Goal: Task Accomplishment & Management: Manage account settings

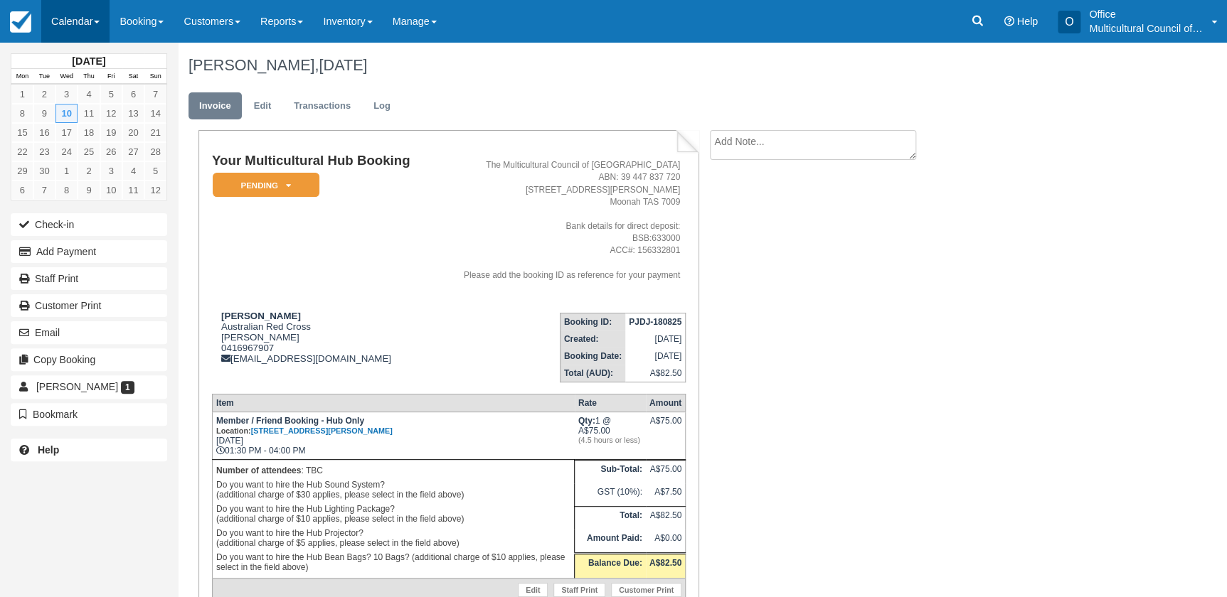
click at [94, 31] on link "Calendar" at bounding box center [75, 21] width 68 height 43
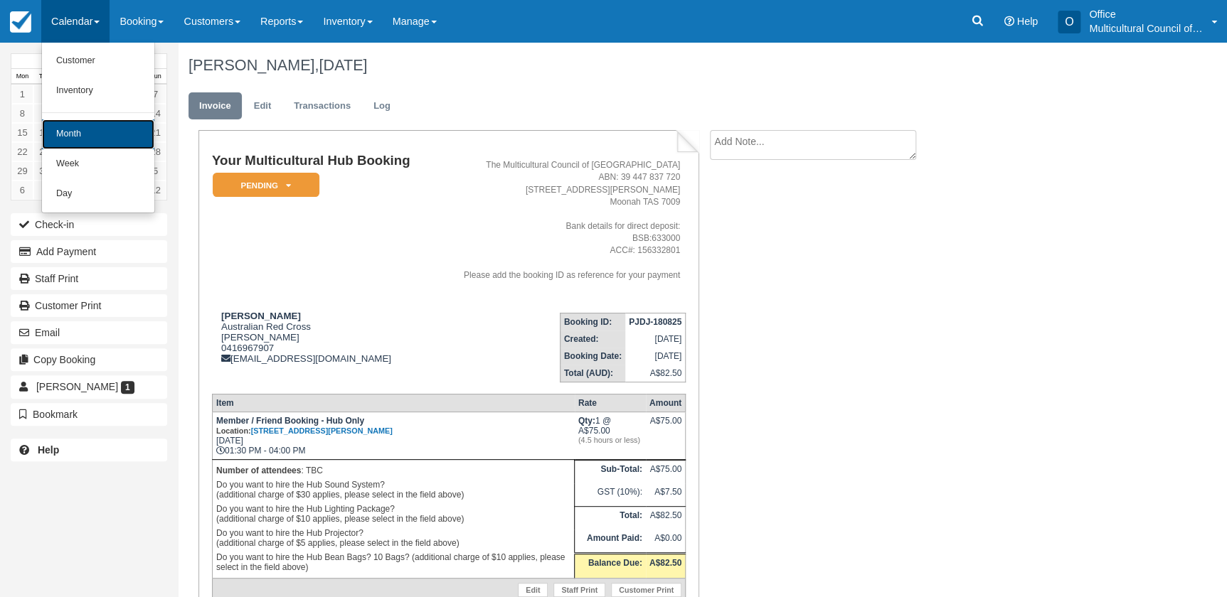
click at [101, 133] on link "Month" at bounding box center [98, 134] width 112 height 30
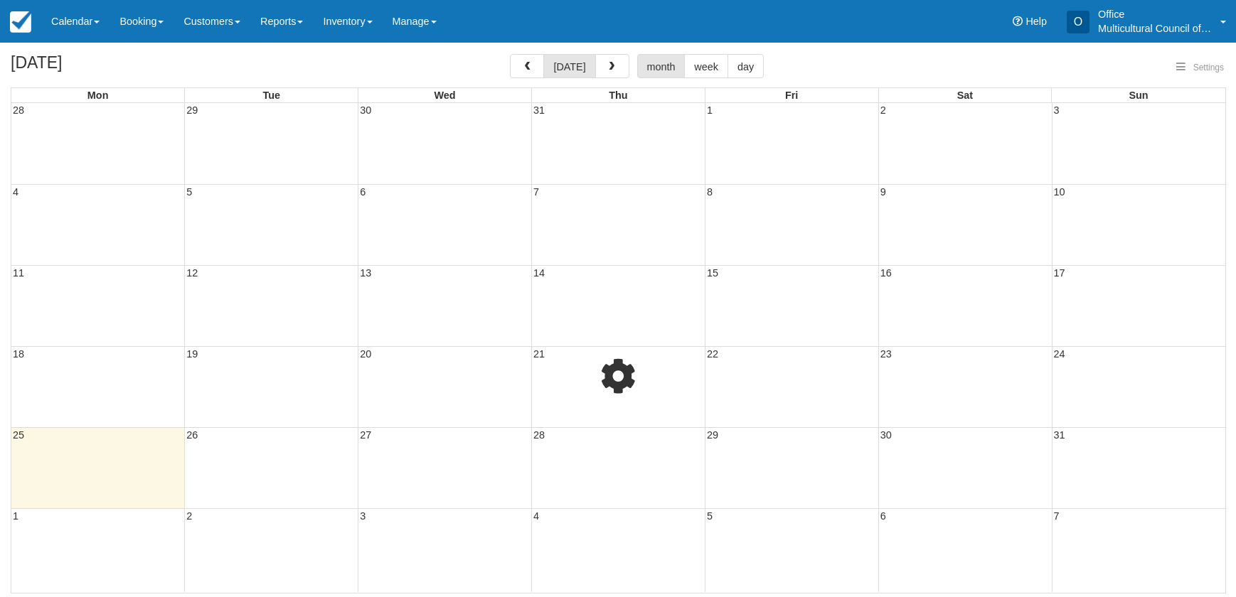
select select
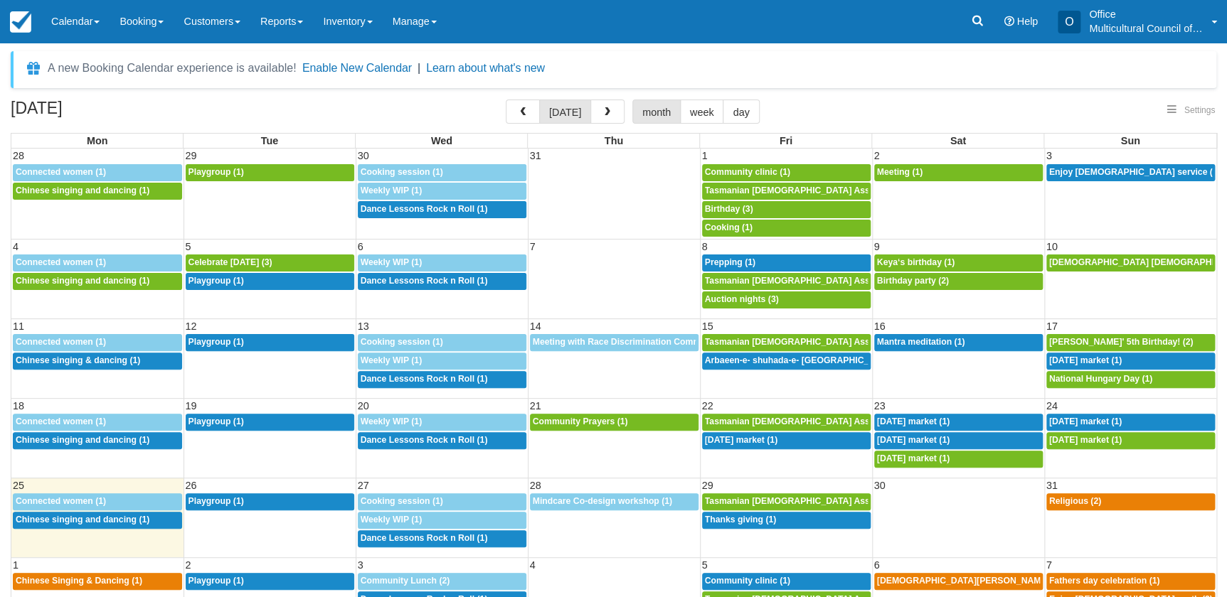
select select
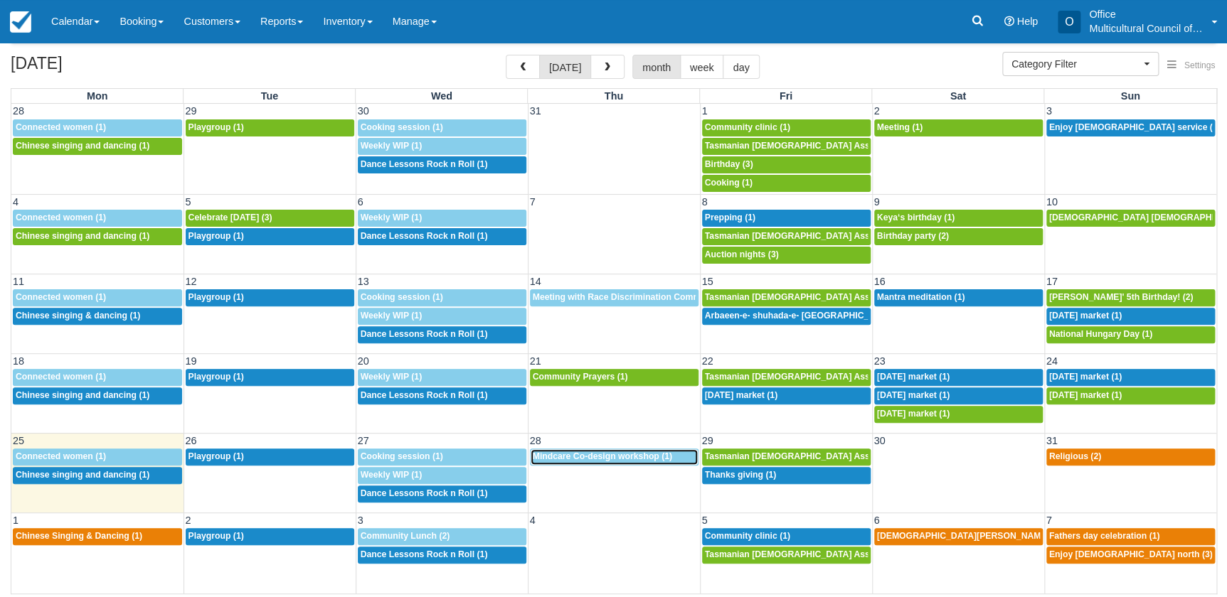
click at [595, 462] on div "8a Mindcare Co-design workshop (1)" at bounding box center [614, 457] width 163 height 11
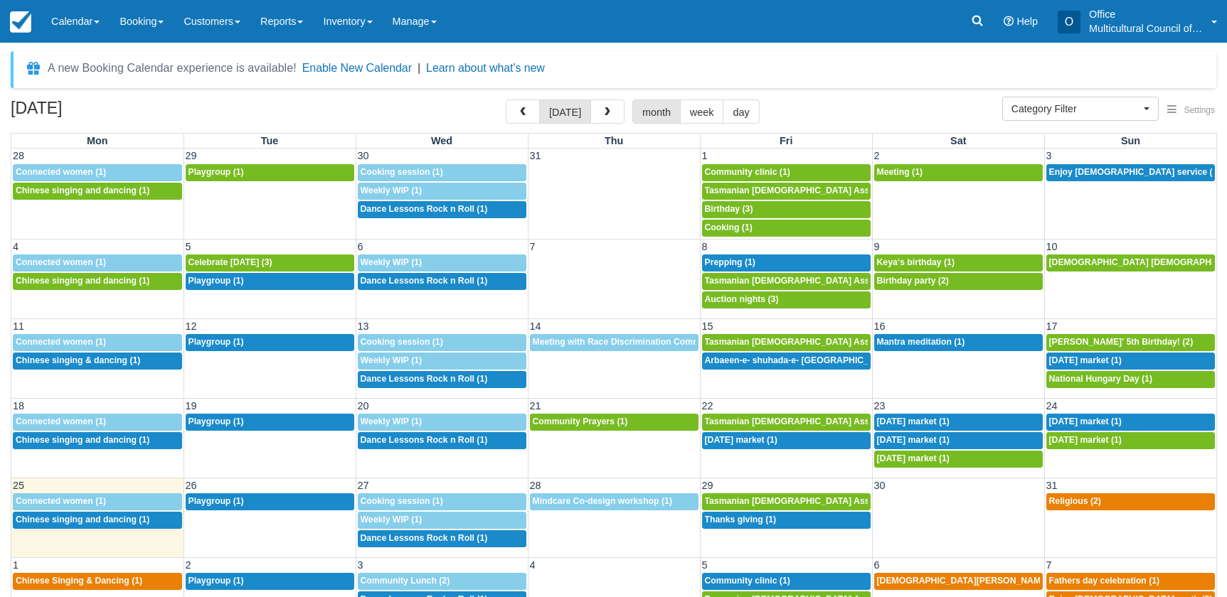
select select
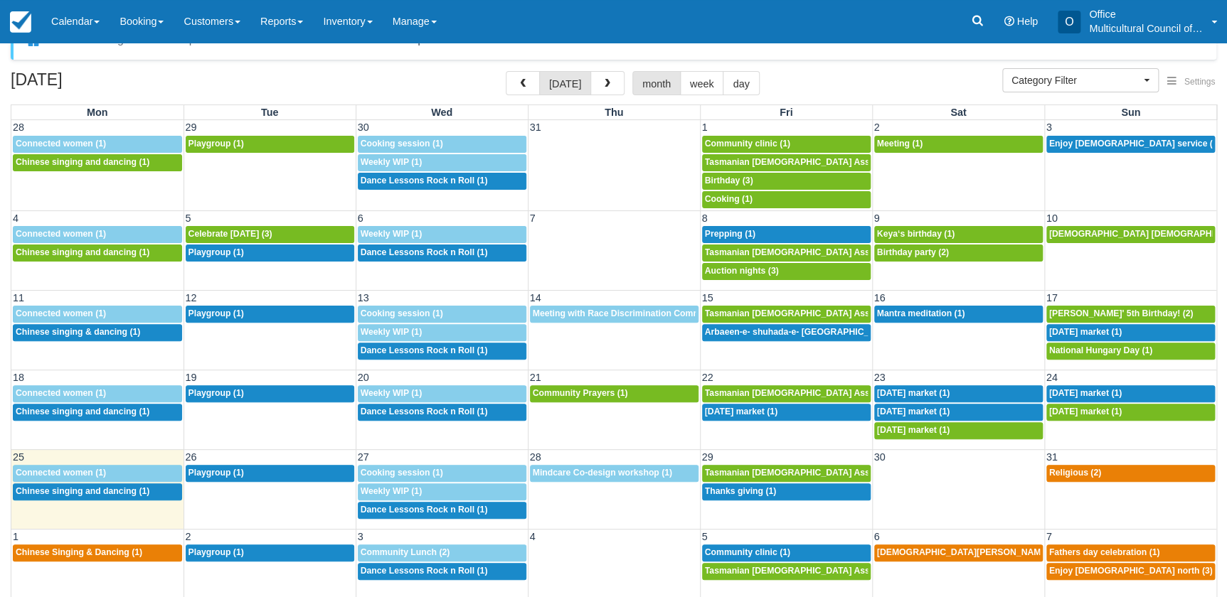
scroll to position [43, 0]
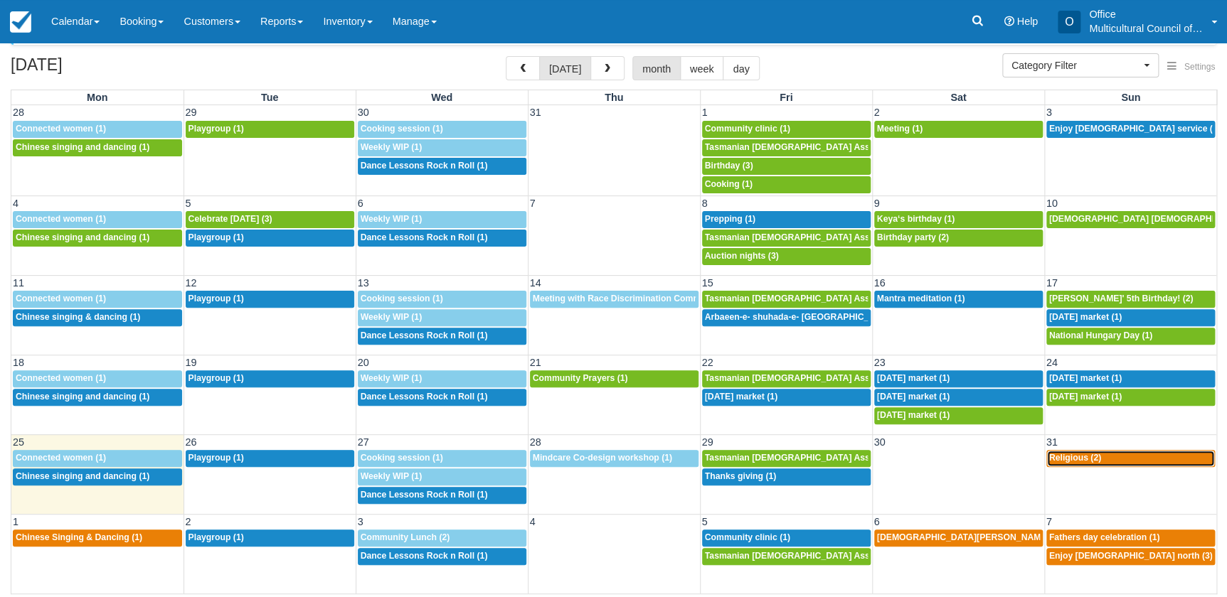
click at [1058, 457] on span "Religious (2)" at bounding box center [1075, 458] width 52 height 10
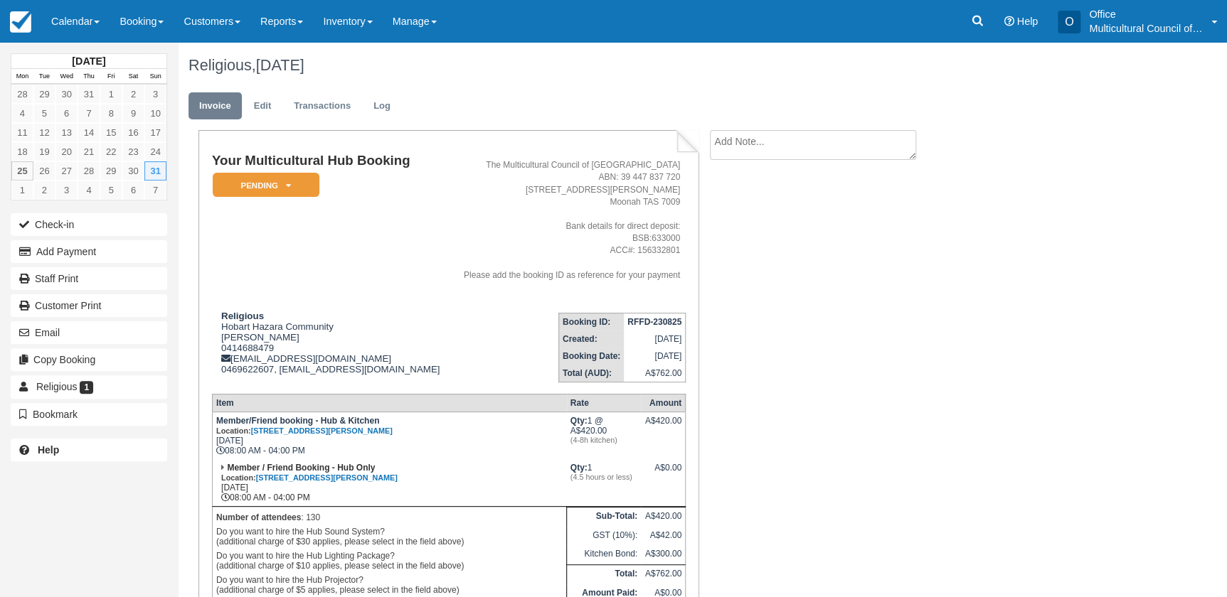
click at [769, 138] on textarea at bounding box center [813, 145] width 206 height 30
type textarea "did not pick up call"
click at [743, 232] on button "Create" at bounding box center [742, 226] width 64 height 24
click at [813, 395] on div "Your Multicultural Hub Booking Pending   Reserved Bond and deposit Paid Cancell…" at bounding box center [569, 422] width 782 height 584
click at [61, 16] on link "Calendar" at bounding box center [75, 21] width 68 height 43
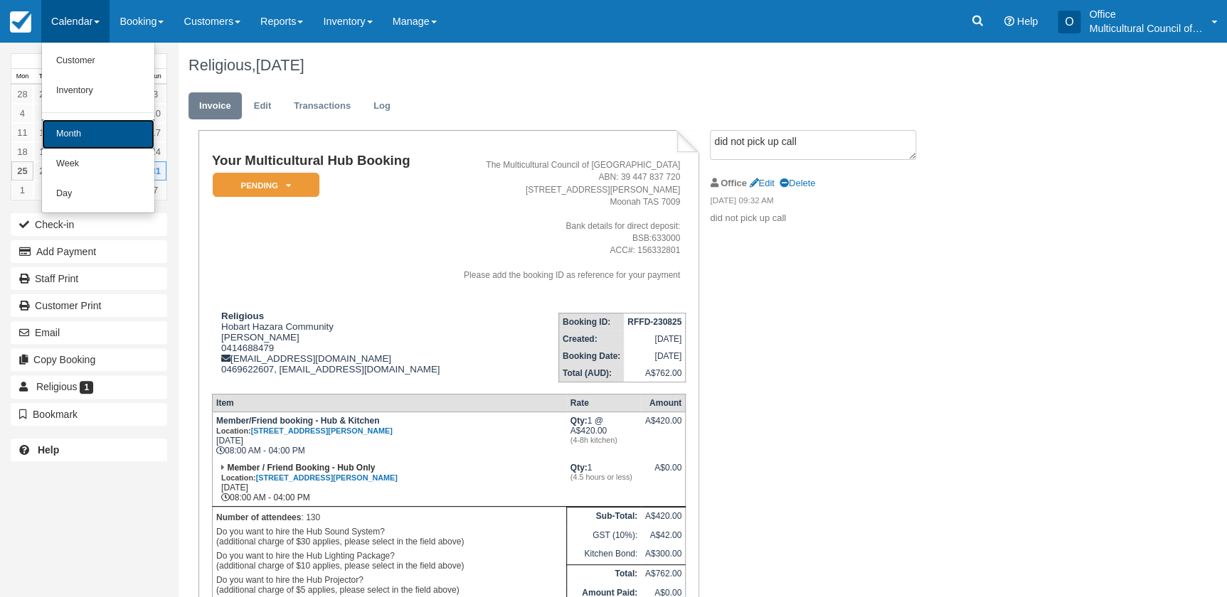
click at [95, 139] on link "Month" at bounding box center [98, 134] width 112 height 30
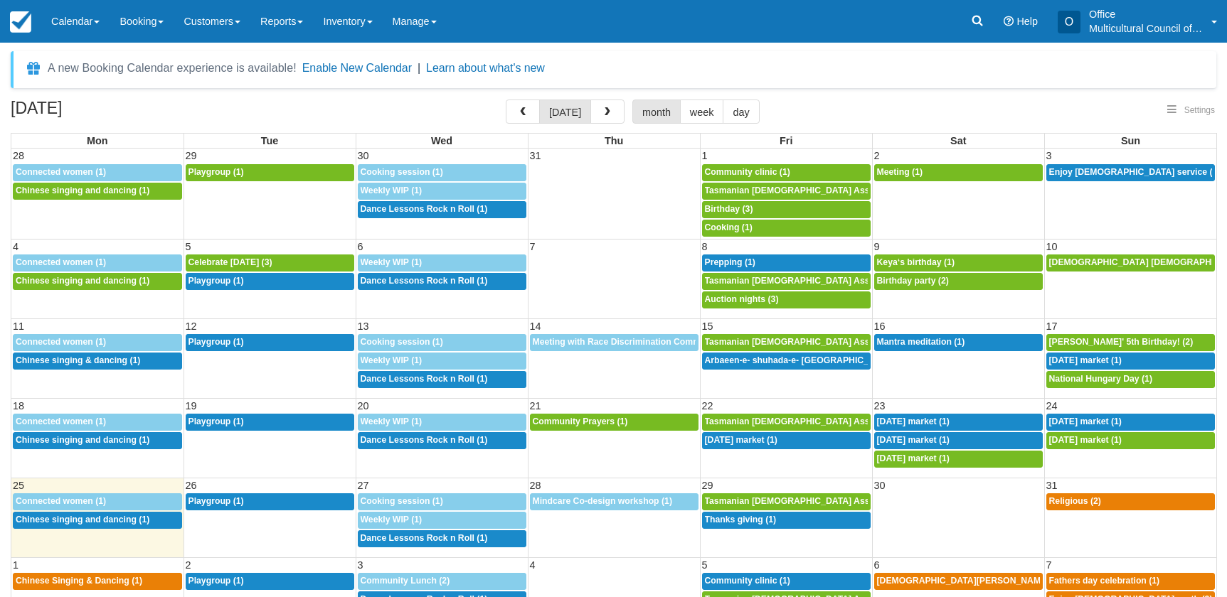
select select
click at [925, 263] on span "Keya‘s birthday (1)" at bounding box center [916, 262] width 78 height 10
select select
click at [902, 276] on div "7p Birthday party (2)" at bounding box center [958, 281] width 163 height 11
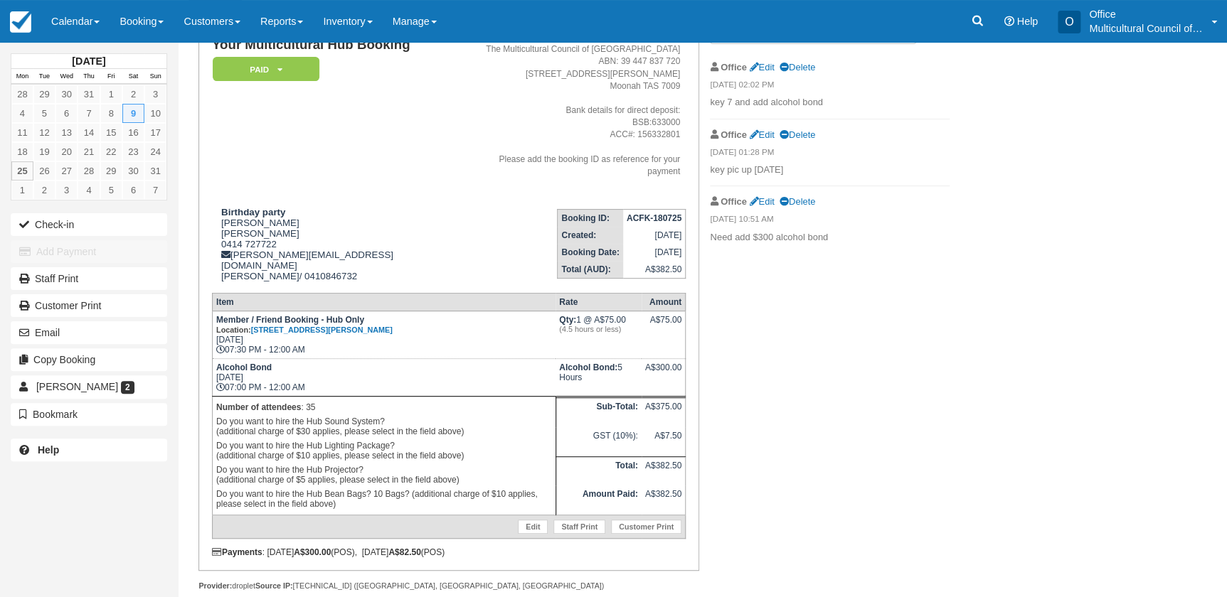
scroll to position [121, 0]
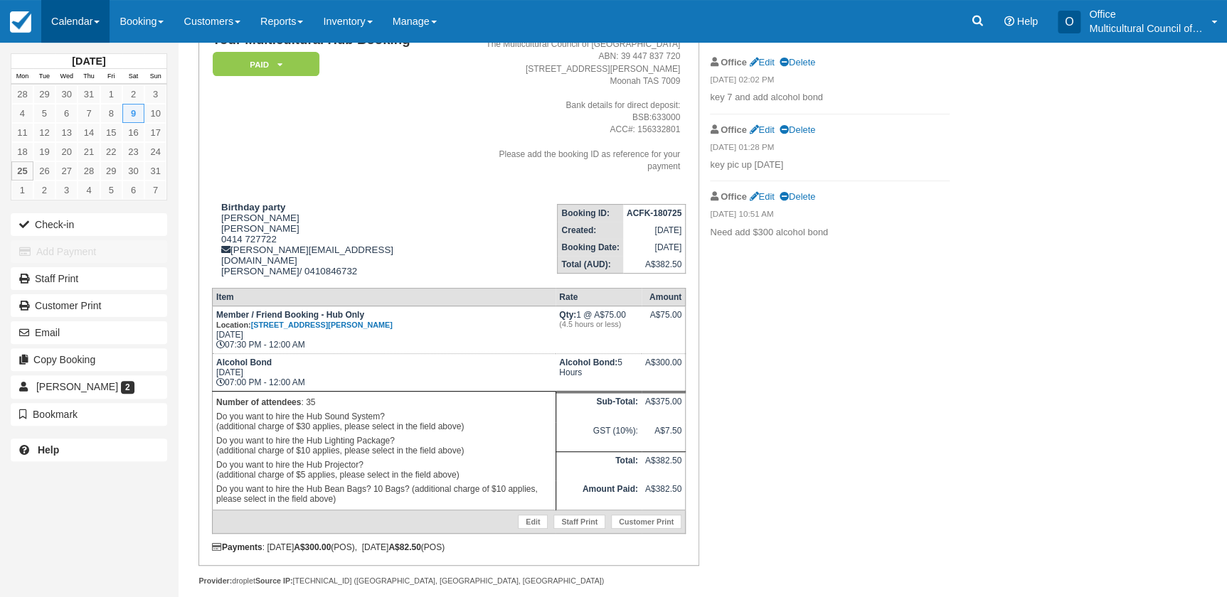
click at [70, 26] on link "Calendar" at bounding box center [75, 21] width 68 height 43
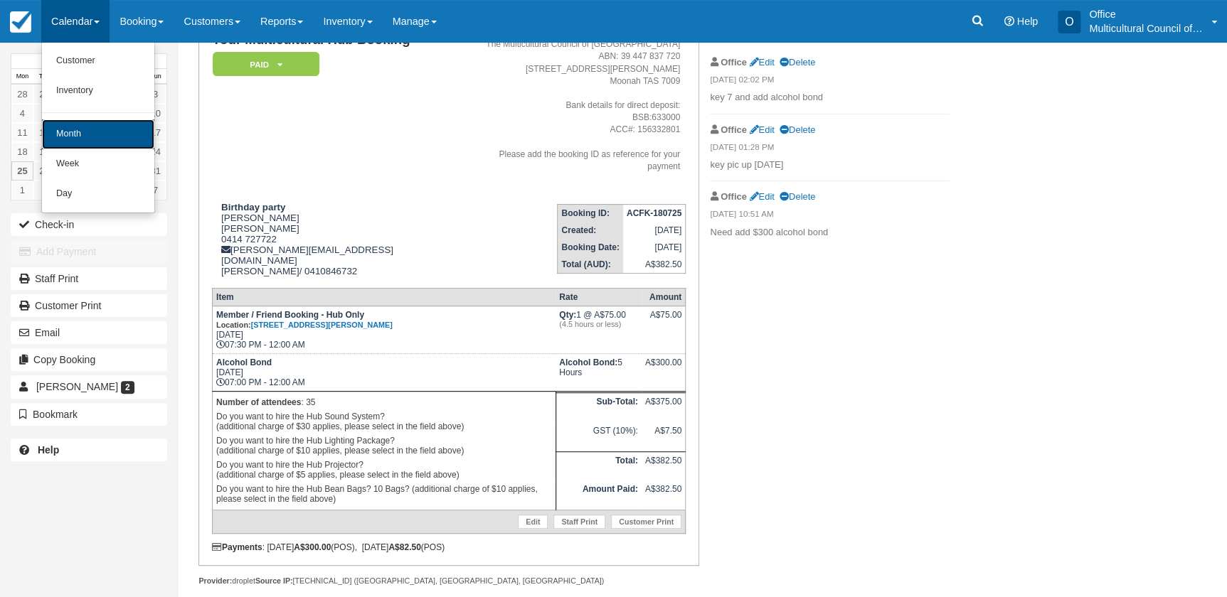
click at [94, 137] on link "Month" at bounding box center [98, 134] width 112 height 30
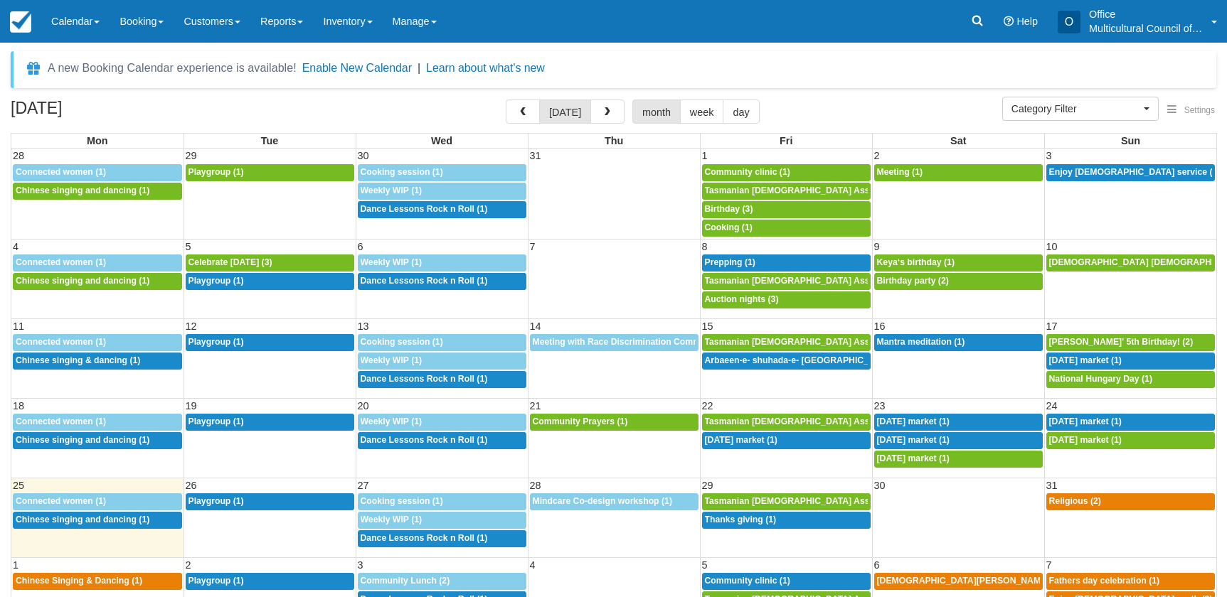
select select
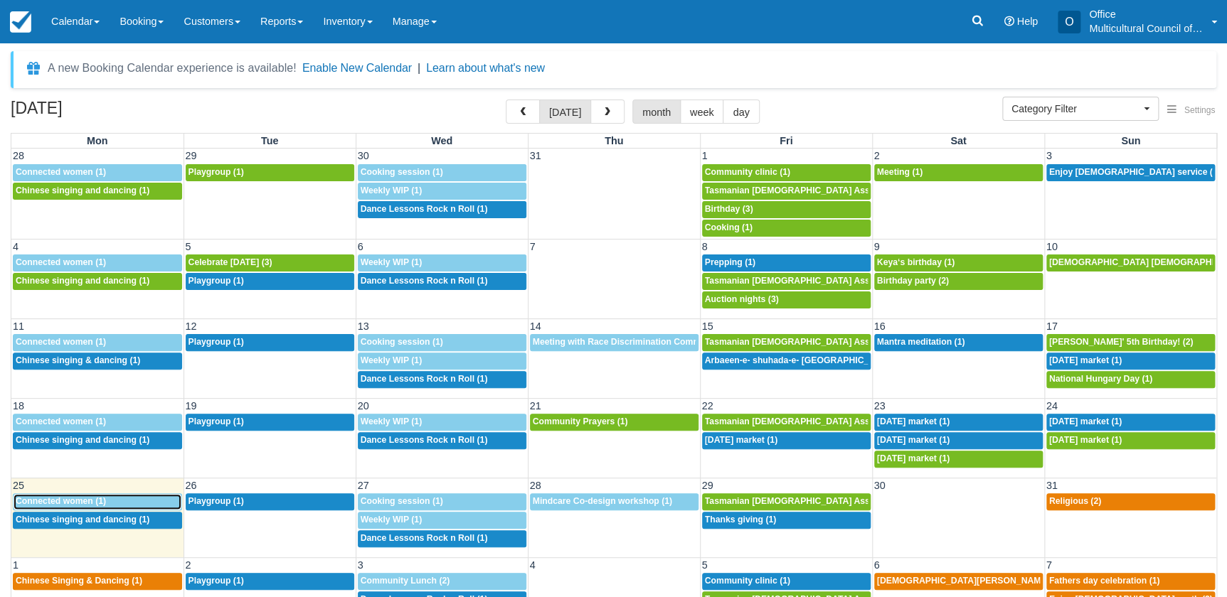
click at [107, 502] on div "9:30a Connected women (1)" at bounding box center [98, 501] width 164 height 11
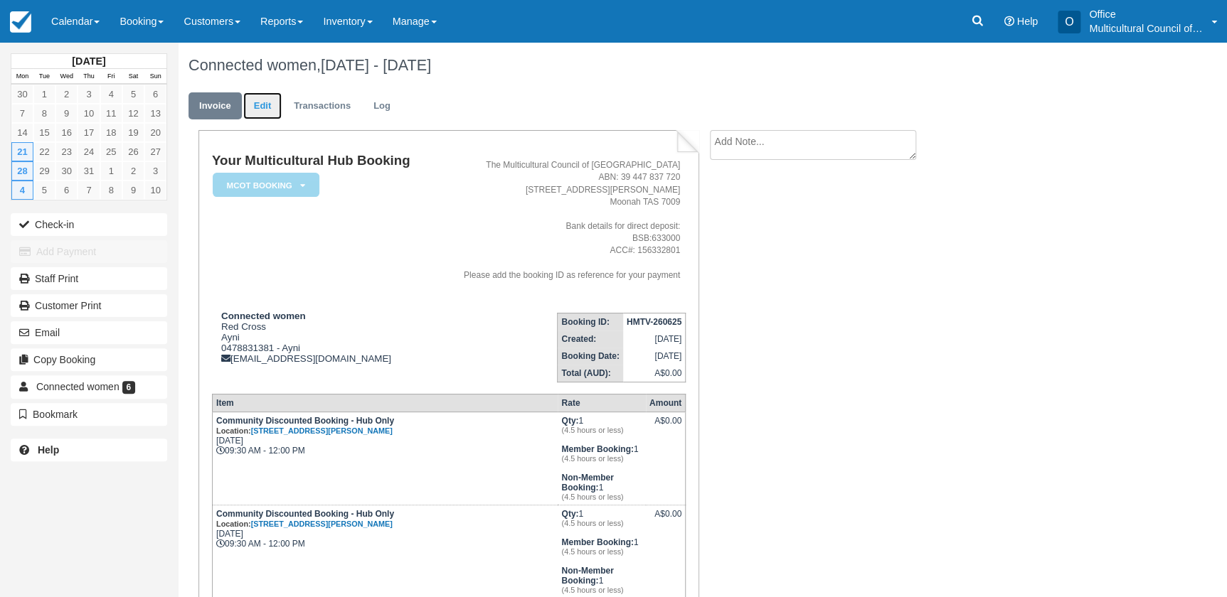
click at [263, 111] on link "Edit" at bounding box center [262, 106] width 38 height 28
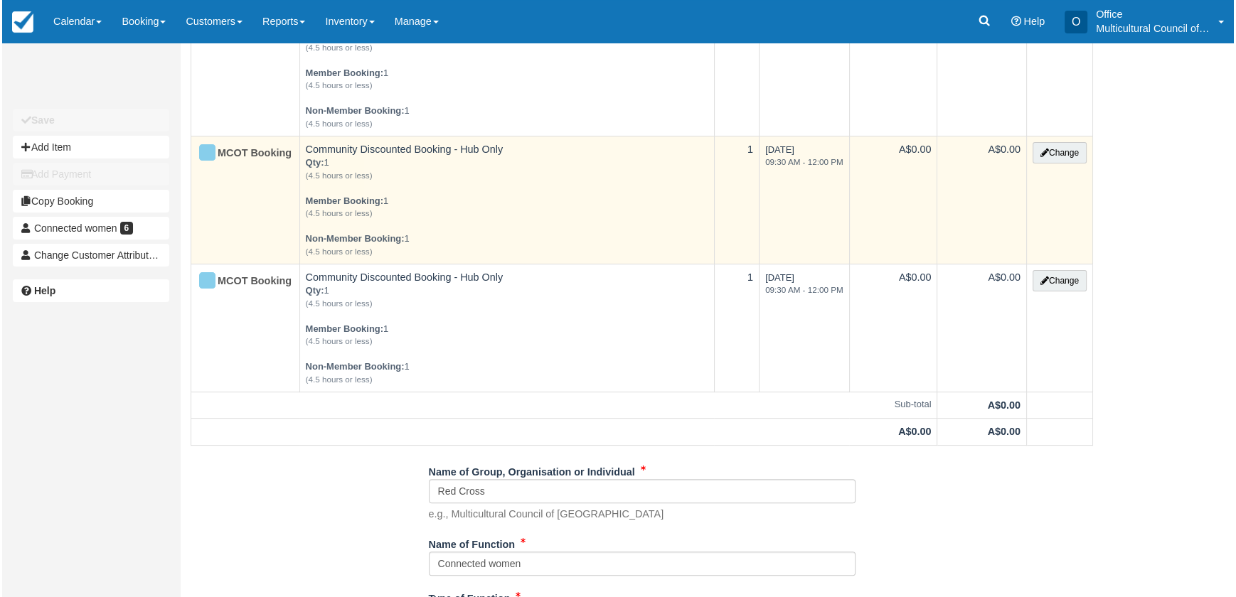
scroll to position [517, 0]
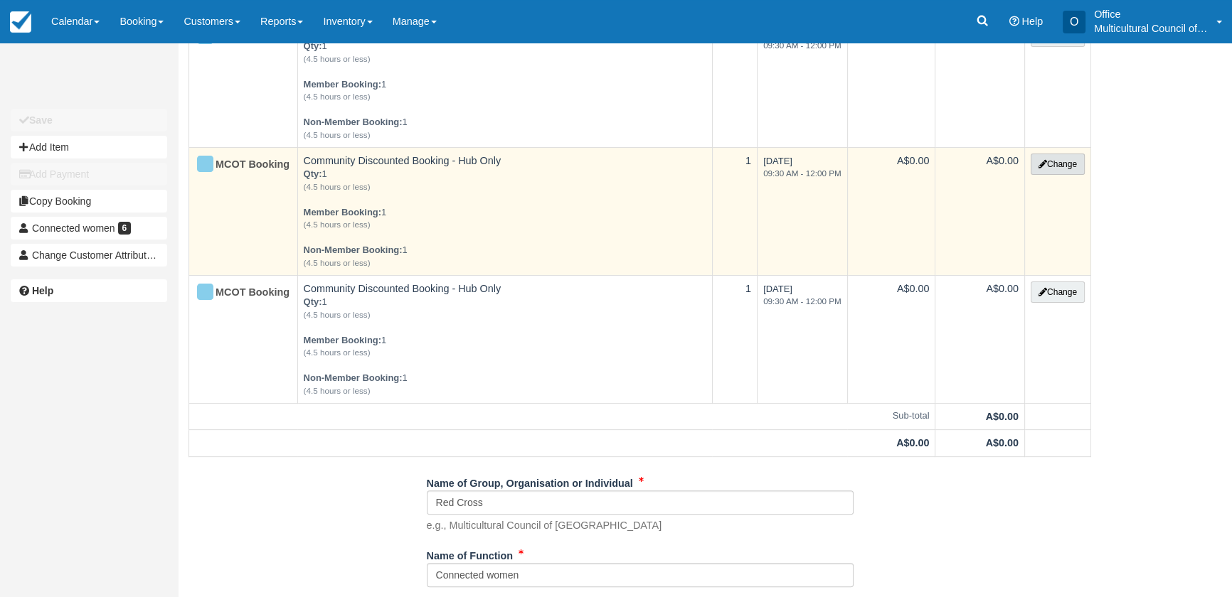
click at [1048, 163] on button "Change" at bounding box center [1058, 164] width 54 height 21
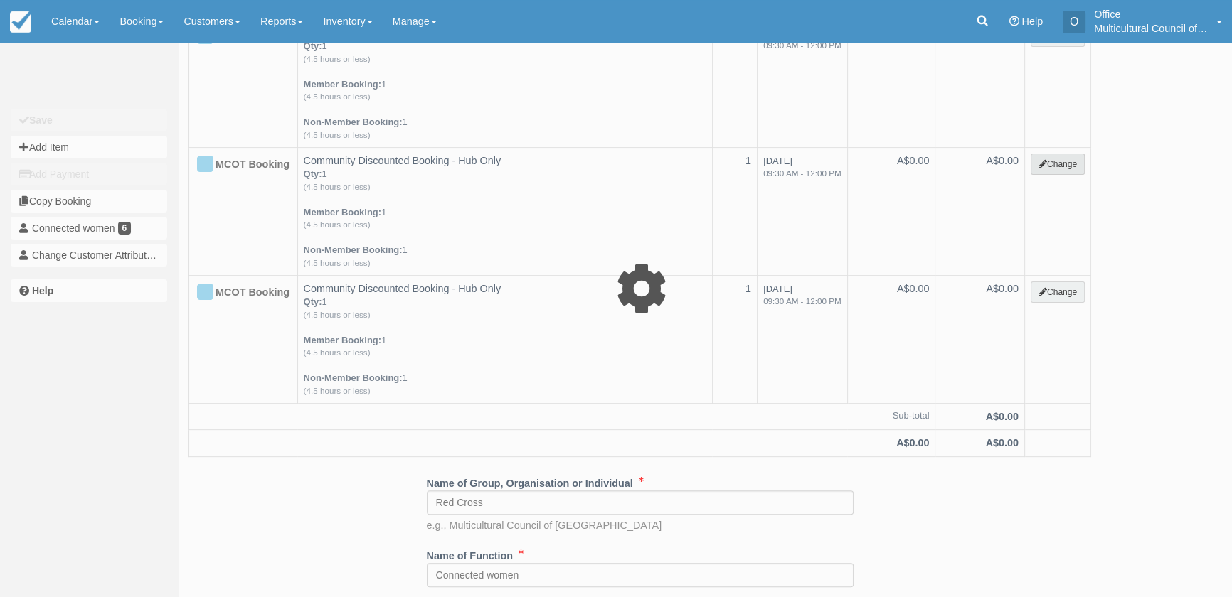
select select "2"
type input "0.00"
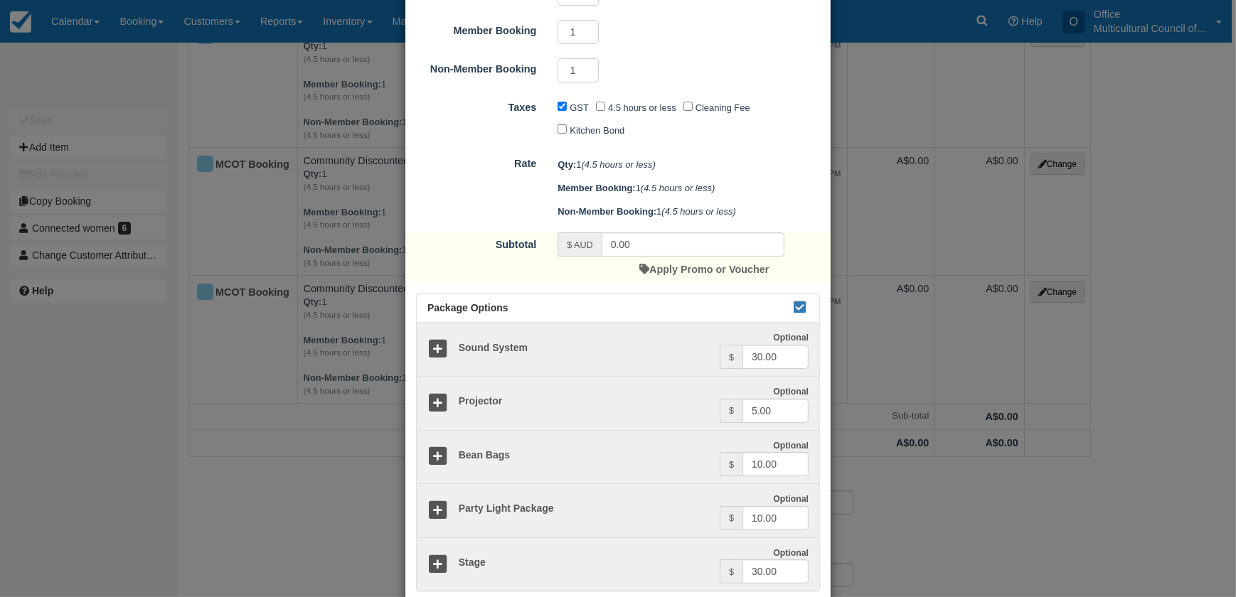
scroll to position [147, 0]
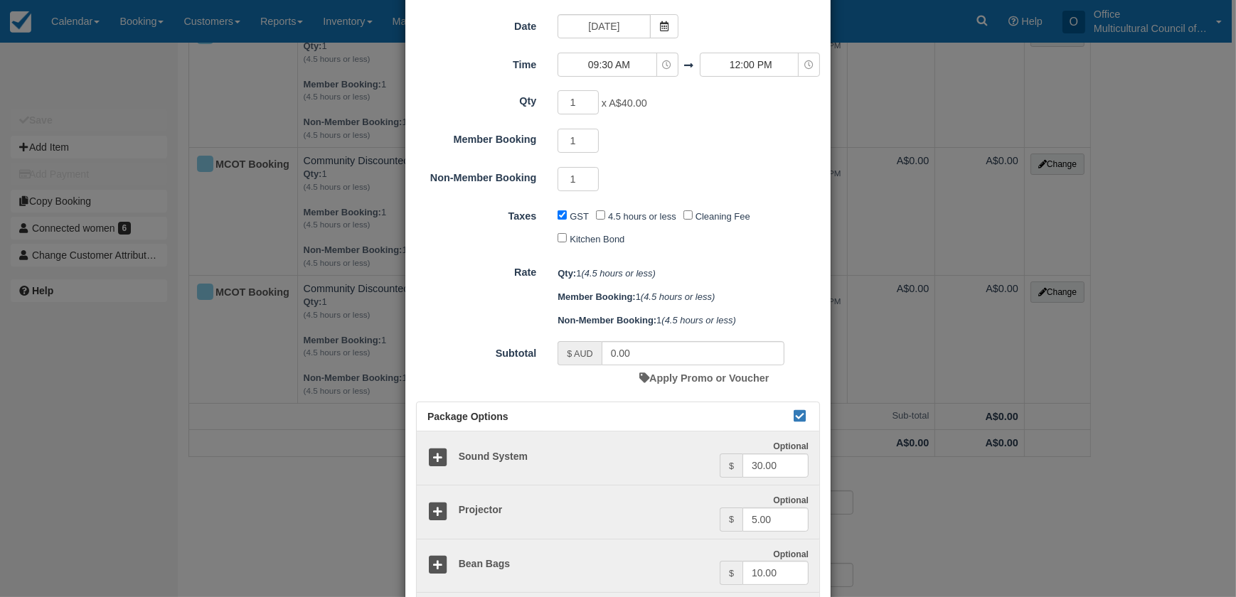
click at [655, 27] on span at bounding box center [664, 26] width 28 height 24
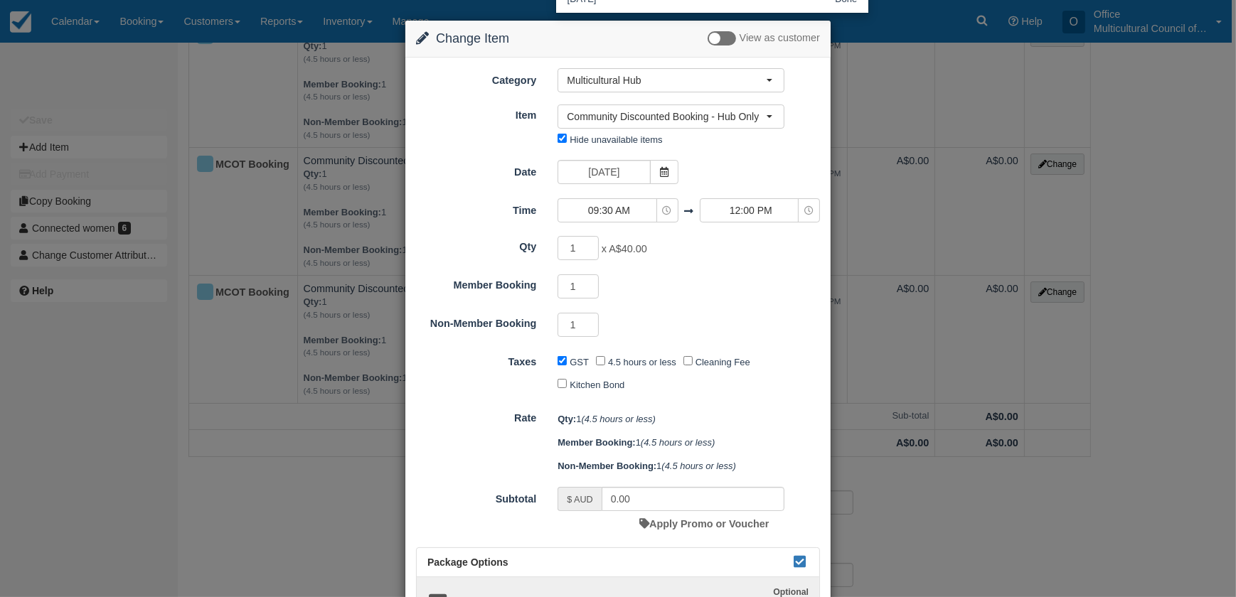
scroll to position [0, 0]
click at [616, 171] on input "Monday 25 August 2025" at bounding box center [604, 173] width 92 height 24
click at [994, 223] on div "Change Item Add Item View as customer Category Multicultural Hub Kitchen Archiv…" at bounding box center [618, 298] width 1236 height 597
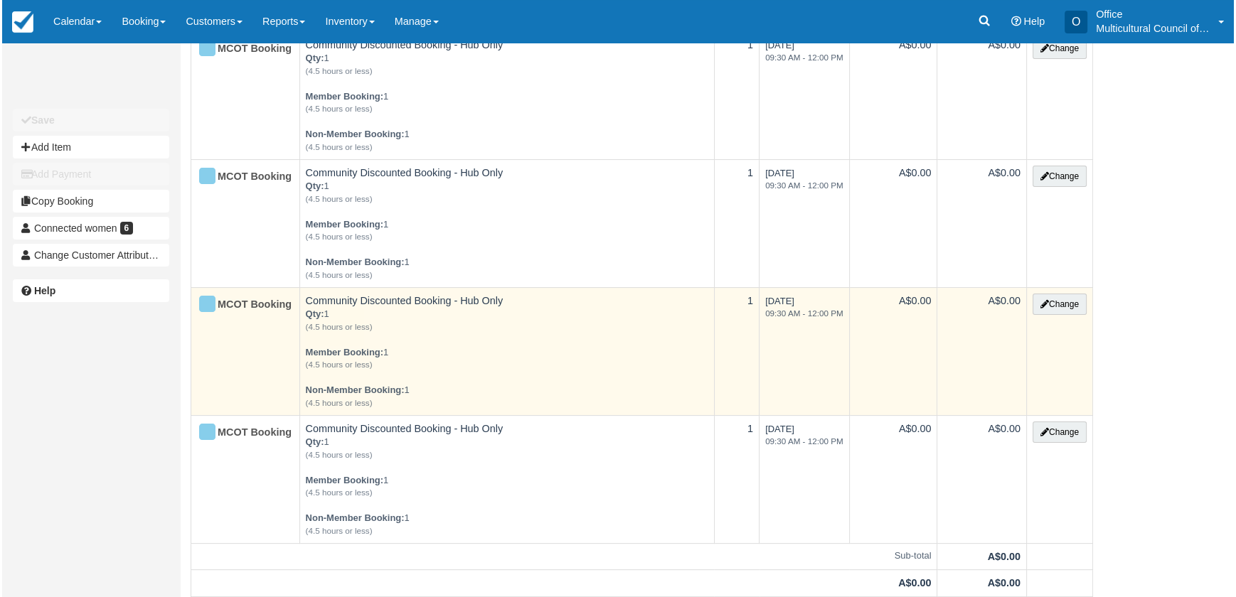
scroll to position [452, 0]
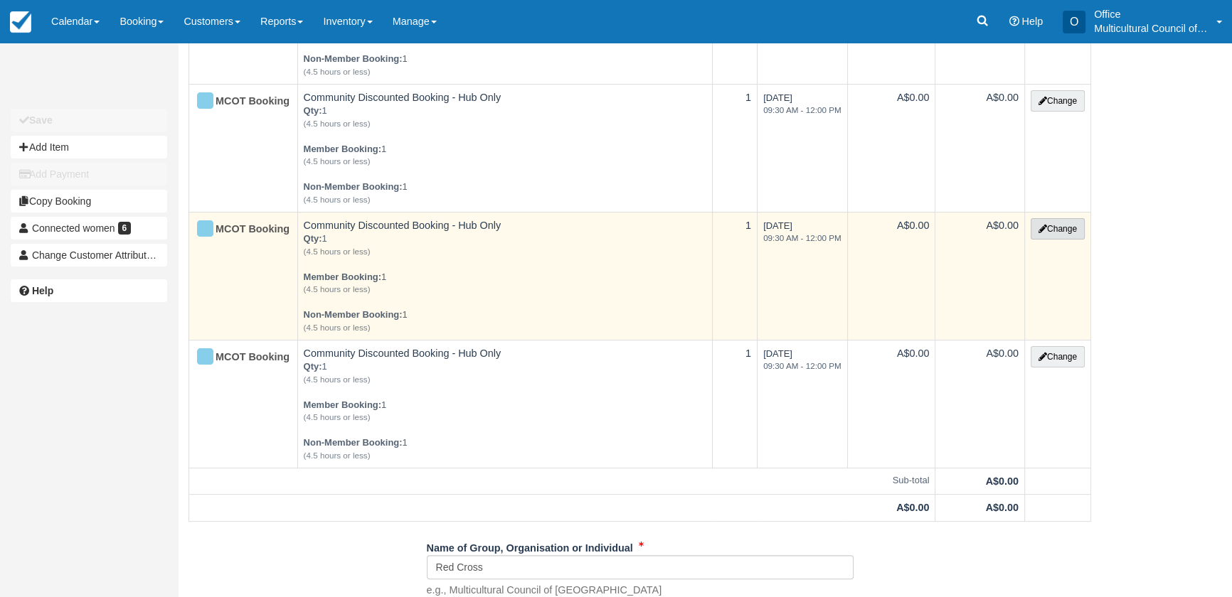
click at [1056, 226] on button "Change" at bounding box center [1058, 228] width 54 height 21
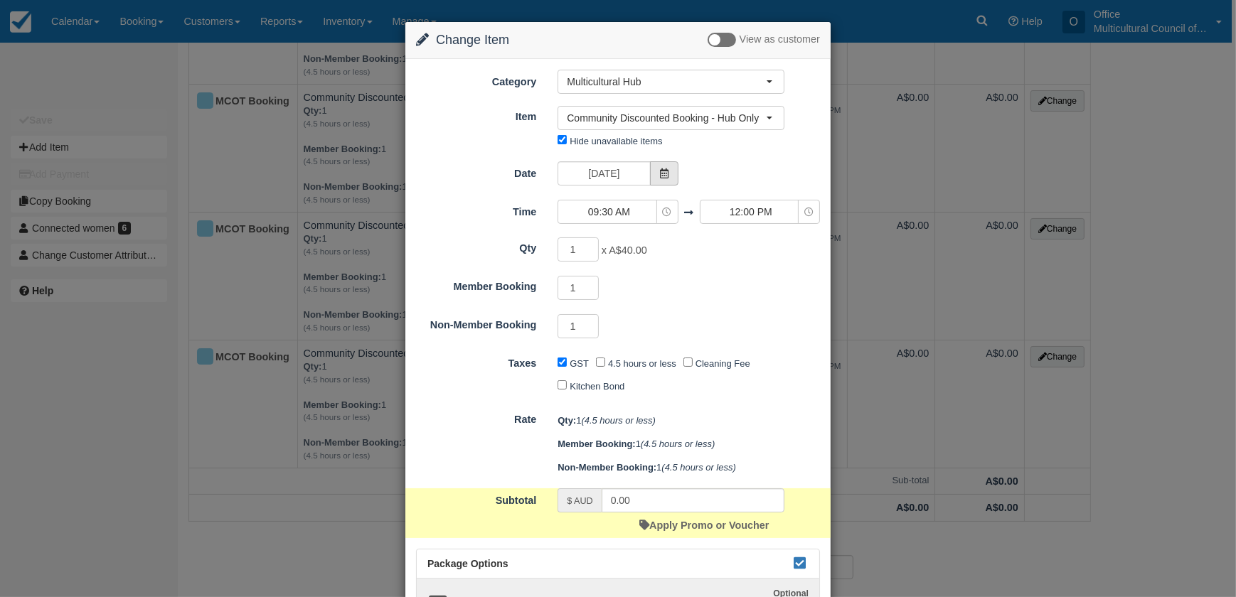
click at [669, 170] on span at bounding box center [664, 173] width 28 height 24
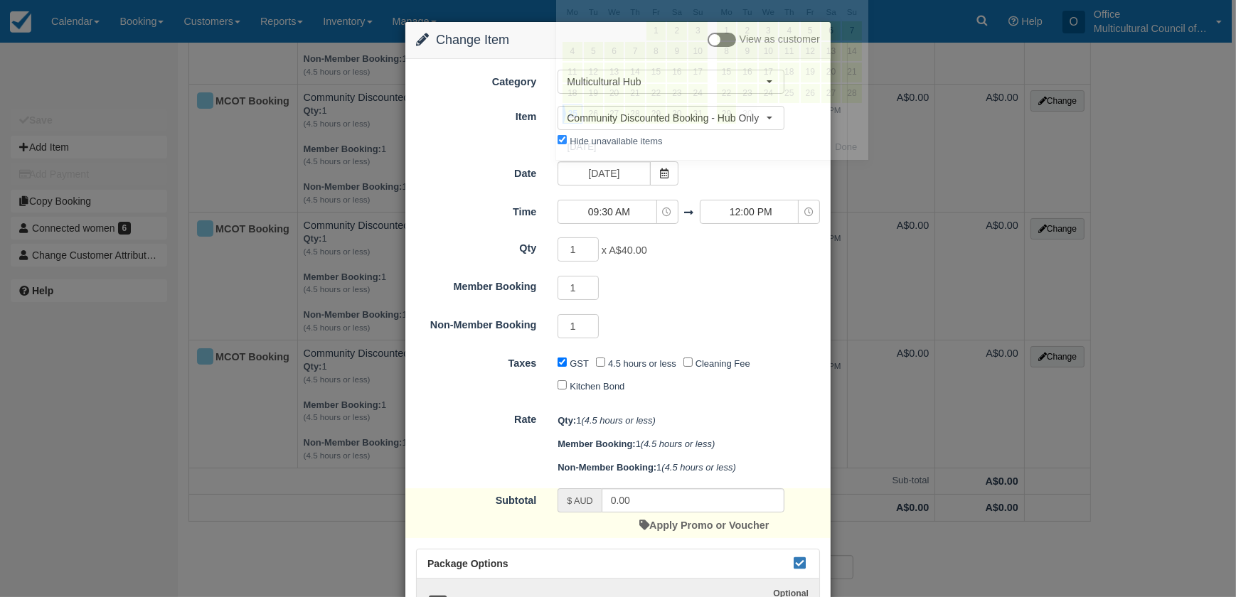
scroll to position [0, 0]
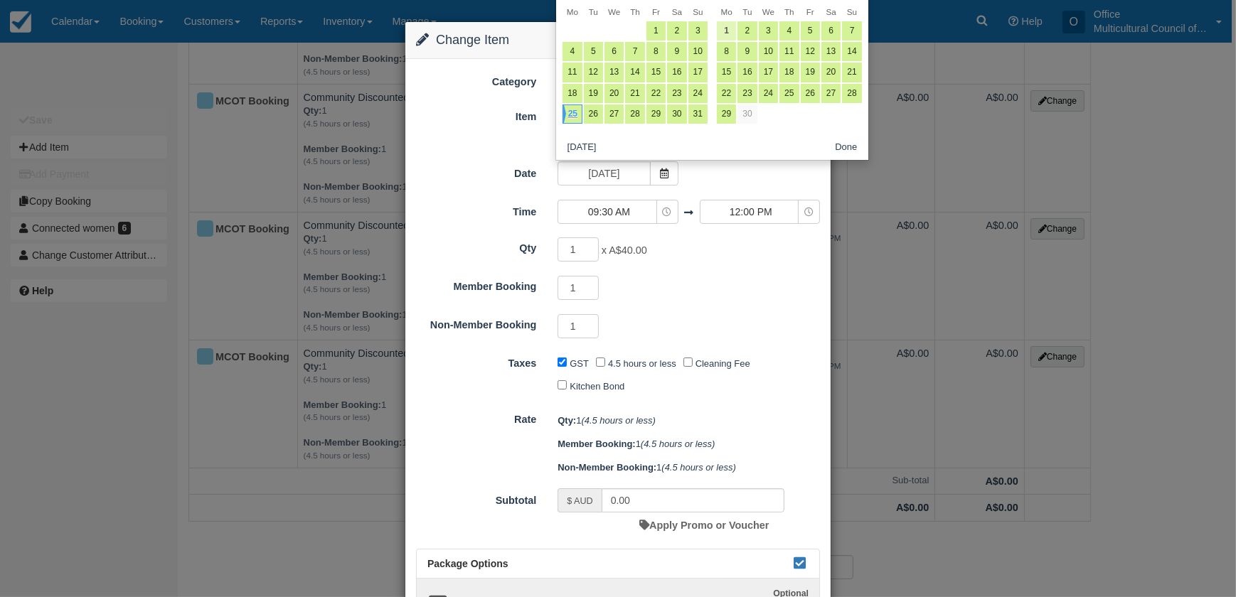
click at [728, 27] on link "1" at bounding box center [726, 30] width 19 height 19
type input "Monday 01 September 2025"
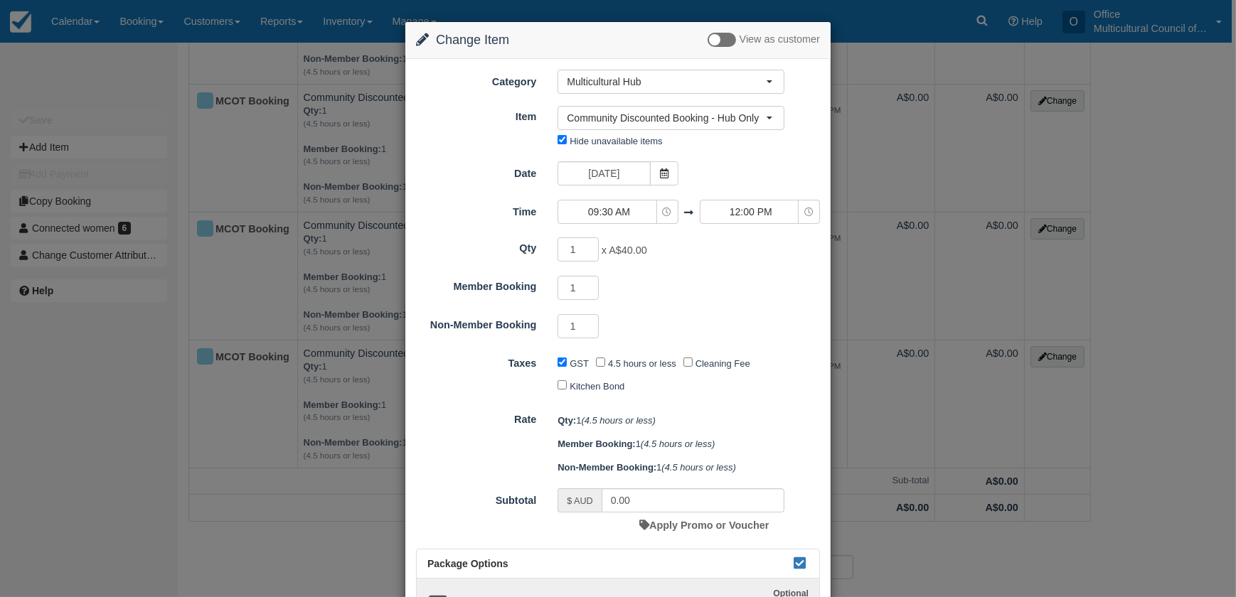
type input "40.00"
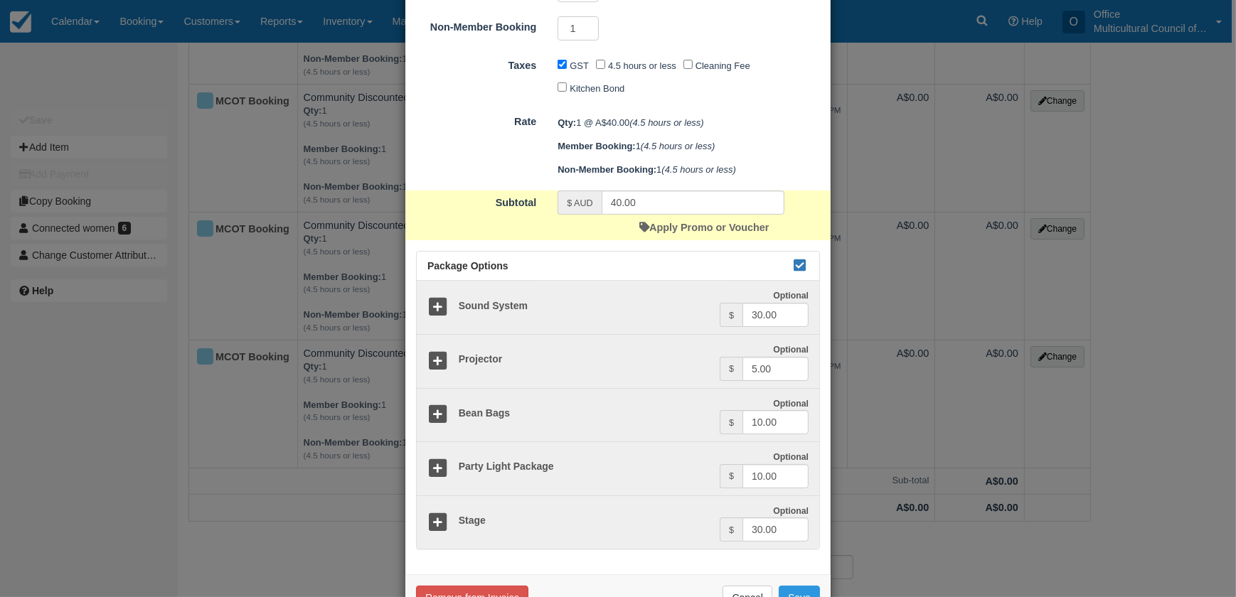
scroll to position [341, 0]
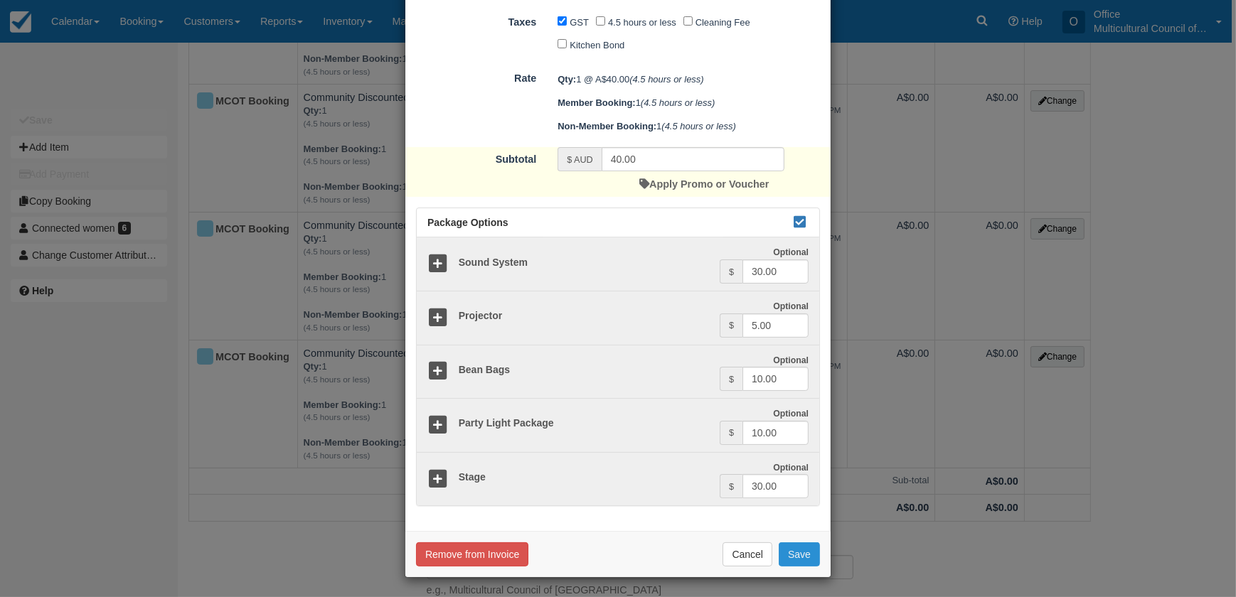
click at [792, 545] on button "Save" at bounding box center [799, 555] width 41 height 24
checkbox input "false"
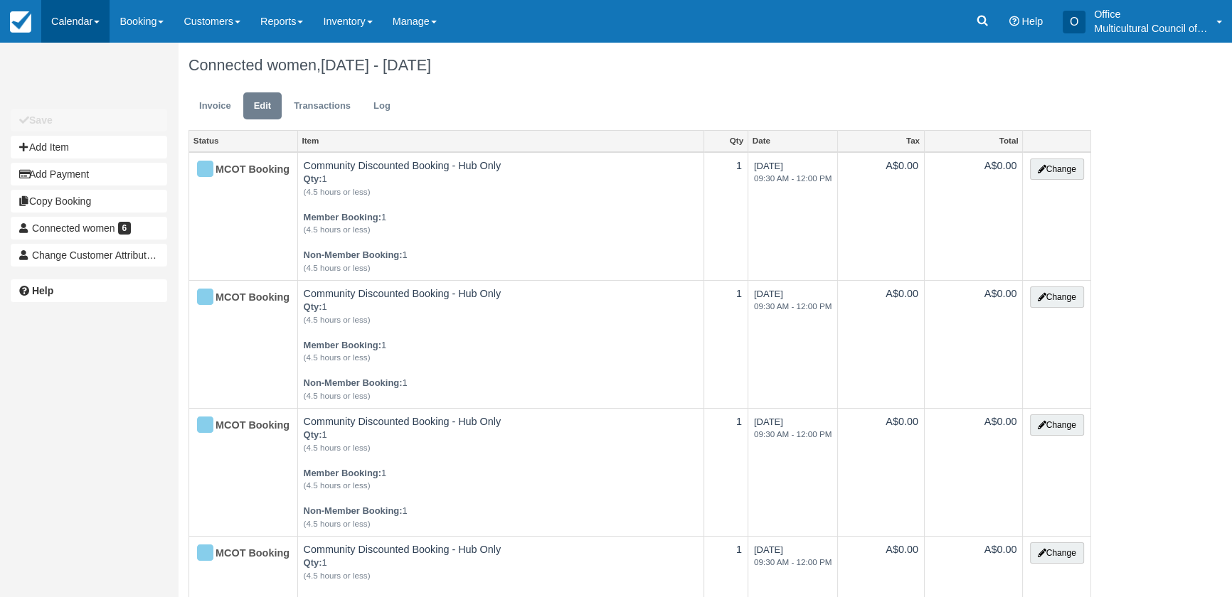
click at [63, 14] on link "Calendar" at bounding box center [75, 21] width 68 height 43
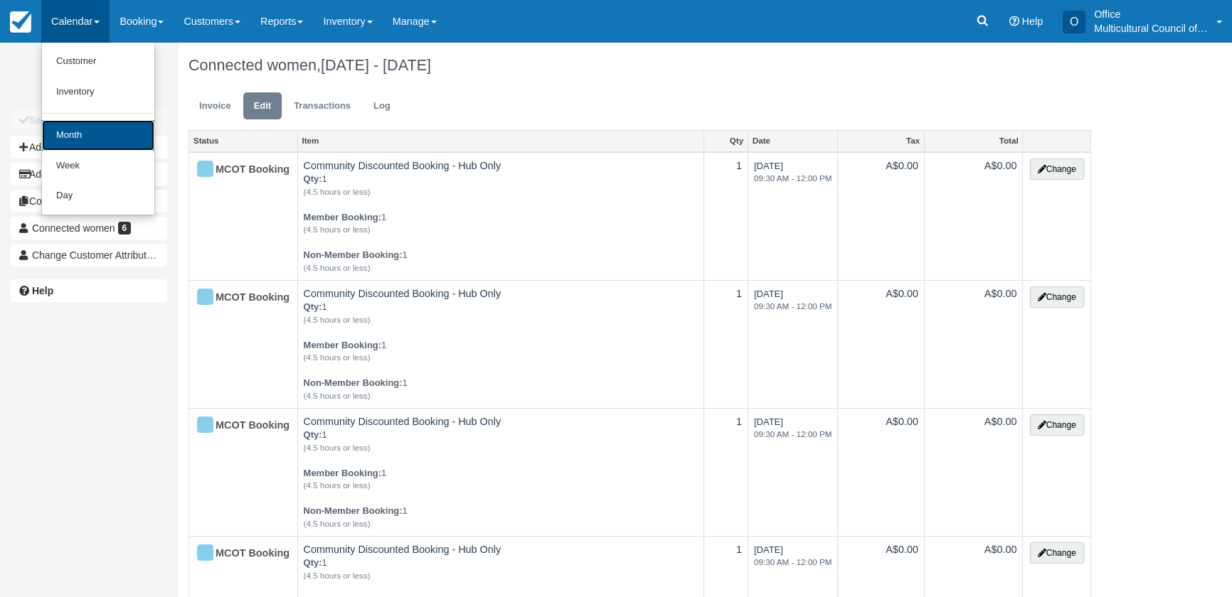
click at [128, 129] on link "Month" at bounding box center [98, 135] width 112 height 31
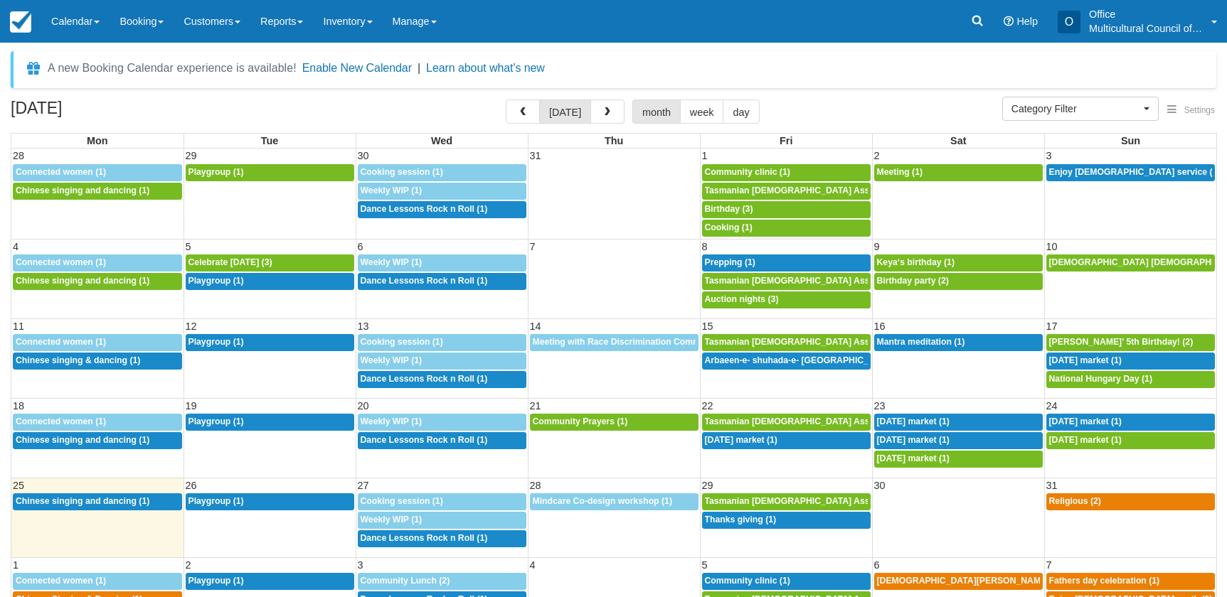
select select
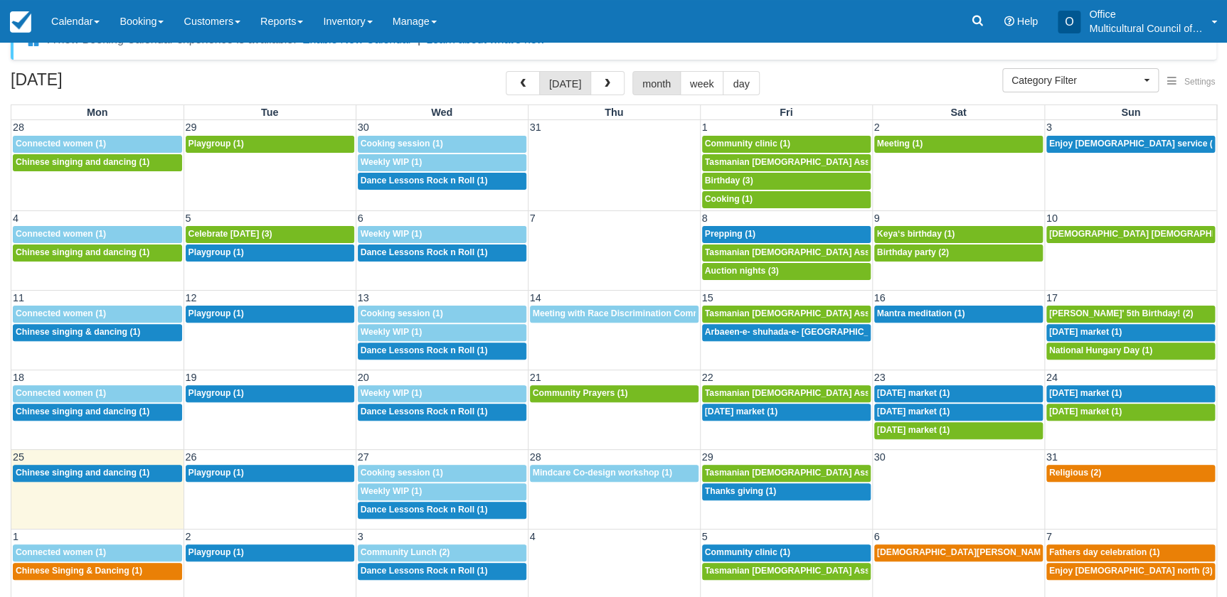
scroll to position [43, 0]
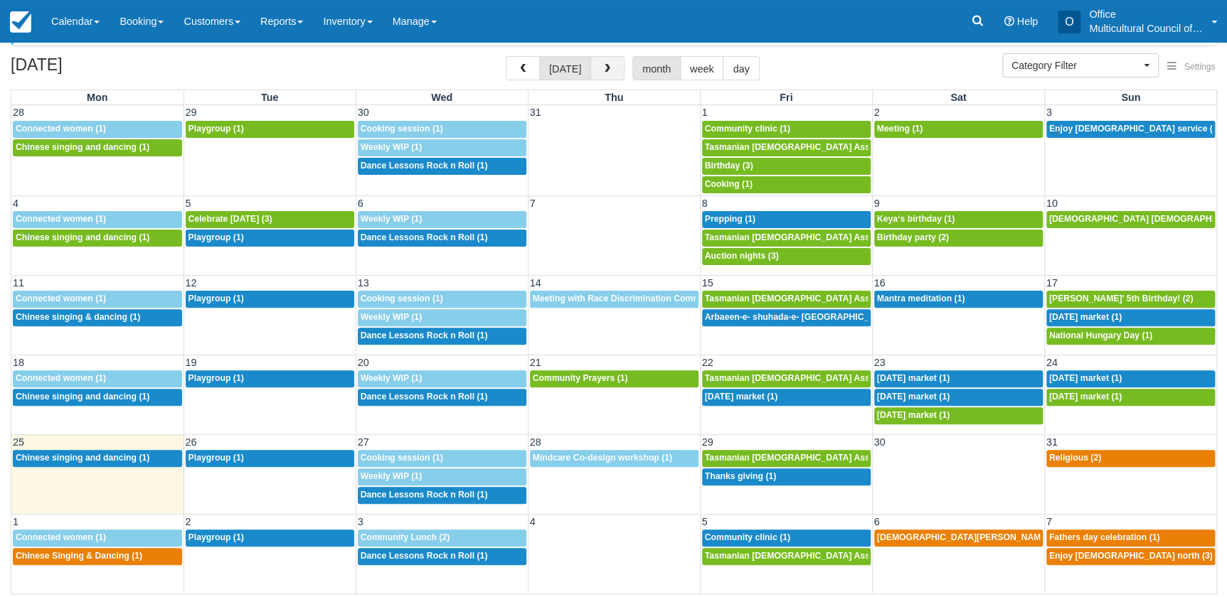
click at [602, 70] on span "button" at bounding box center [607, 69] width 10 height 10
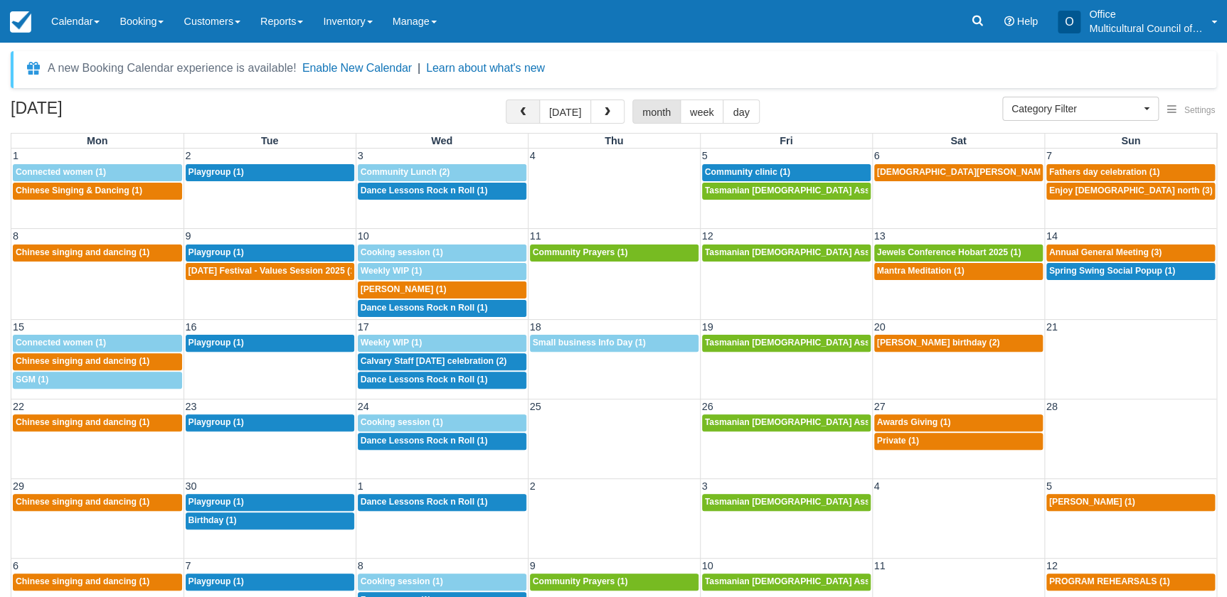
click at [515, 113] on button "button" at bounding box center [523, 112] width 34 height 24
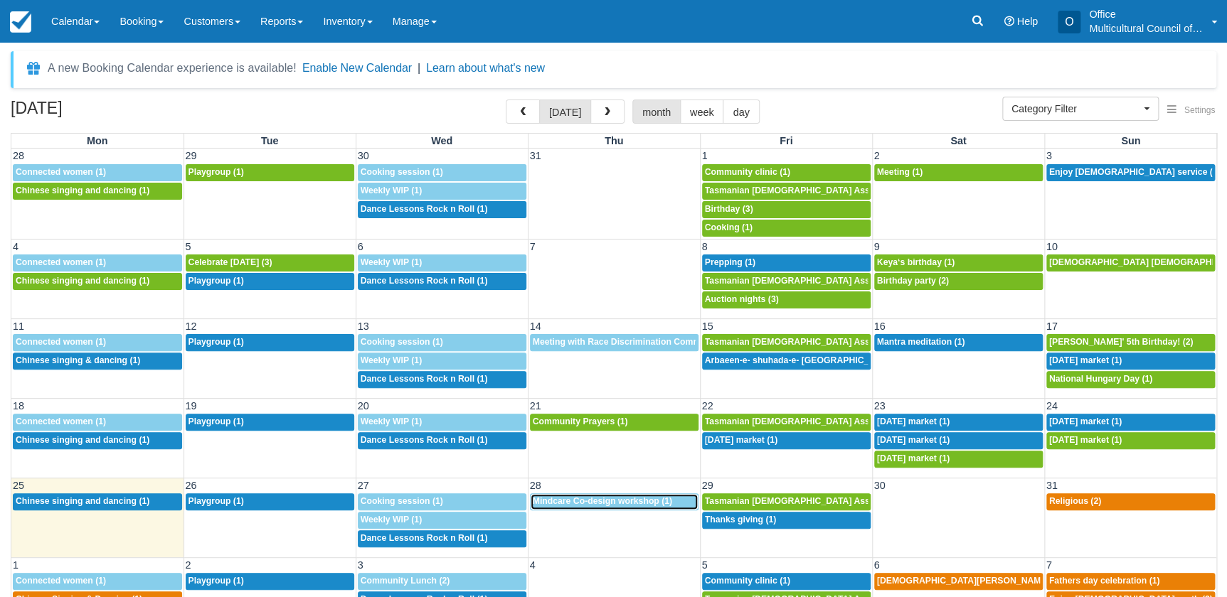
click at [616, 504] on span "Mindcare Co-design workshop (1)" at bounding box center [602, 501] width 139 height 10
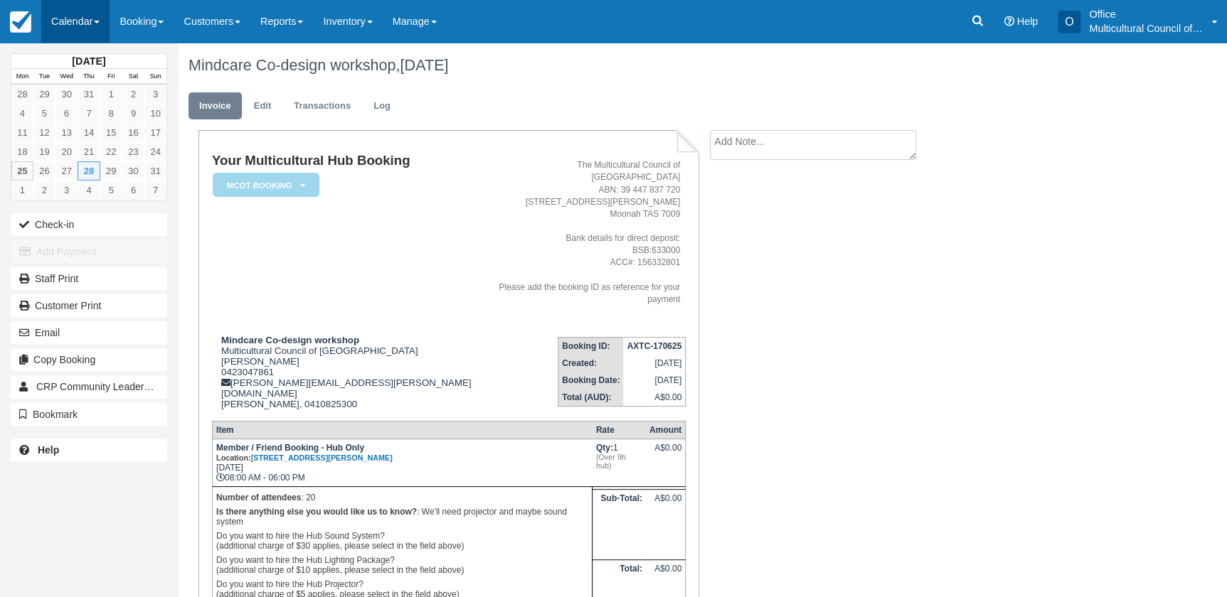
click at [93, 6] on link "Calendar" at bounding box center [75, 21] width 68 height 43
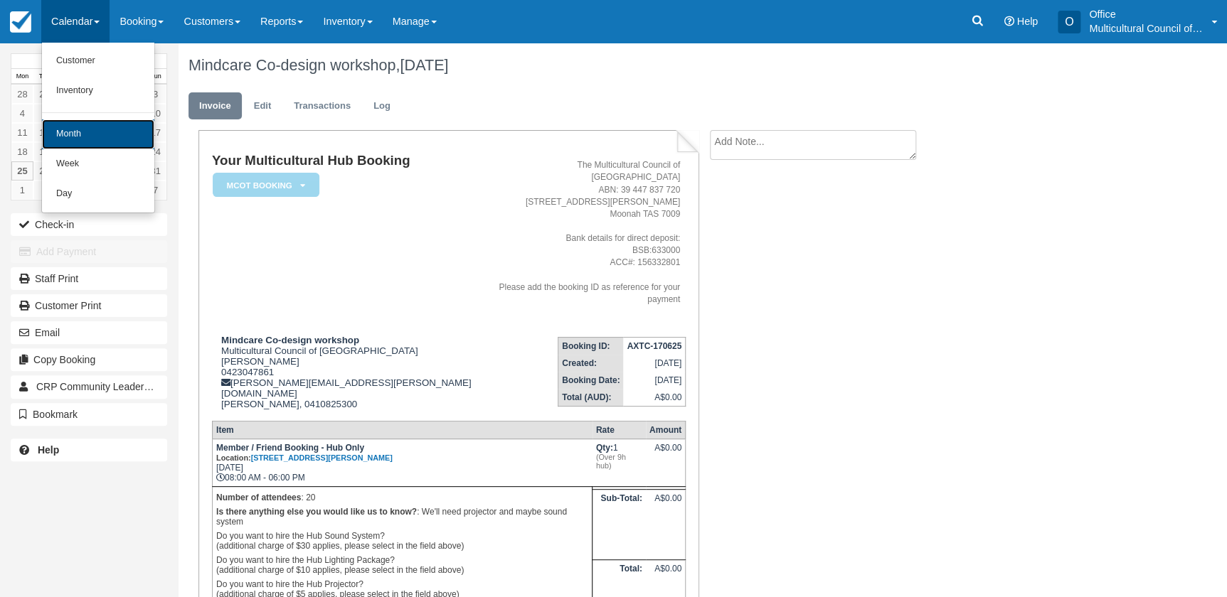
click at [101, 142] on link "Month" at bounding box center [98, 134] width 112 height 30
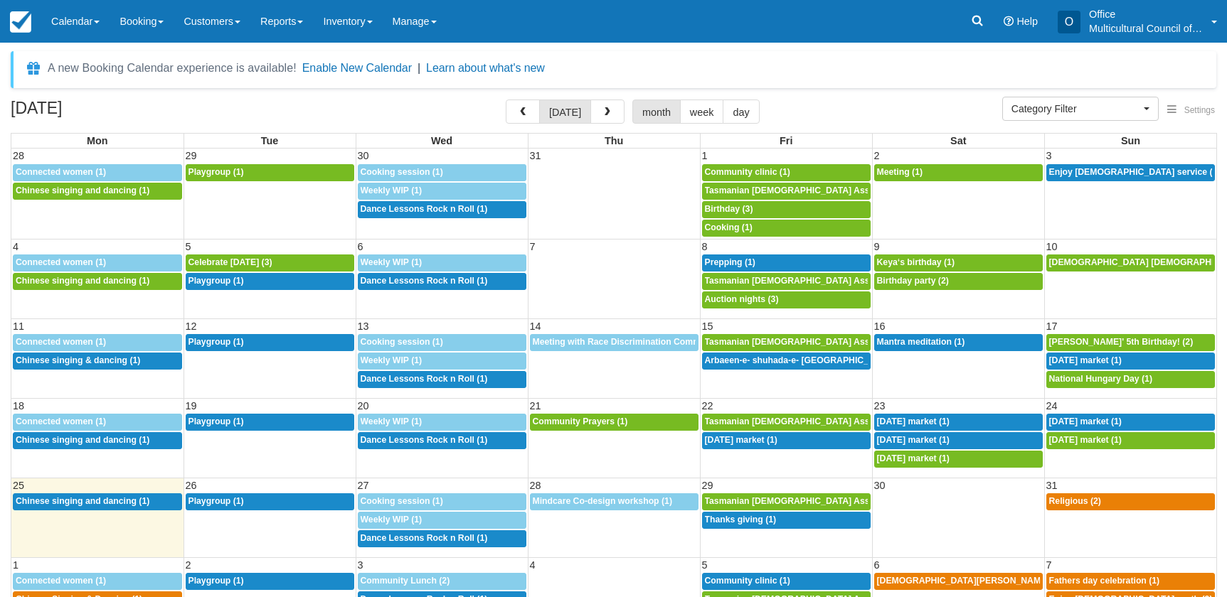
select select
